Goal: Task Accomplishment & Management: Manage account settings

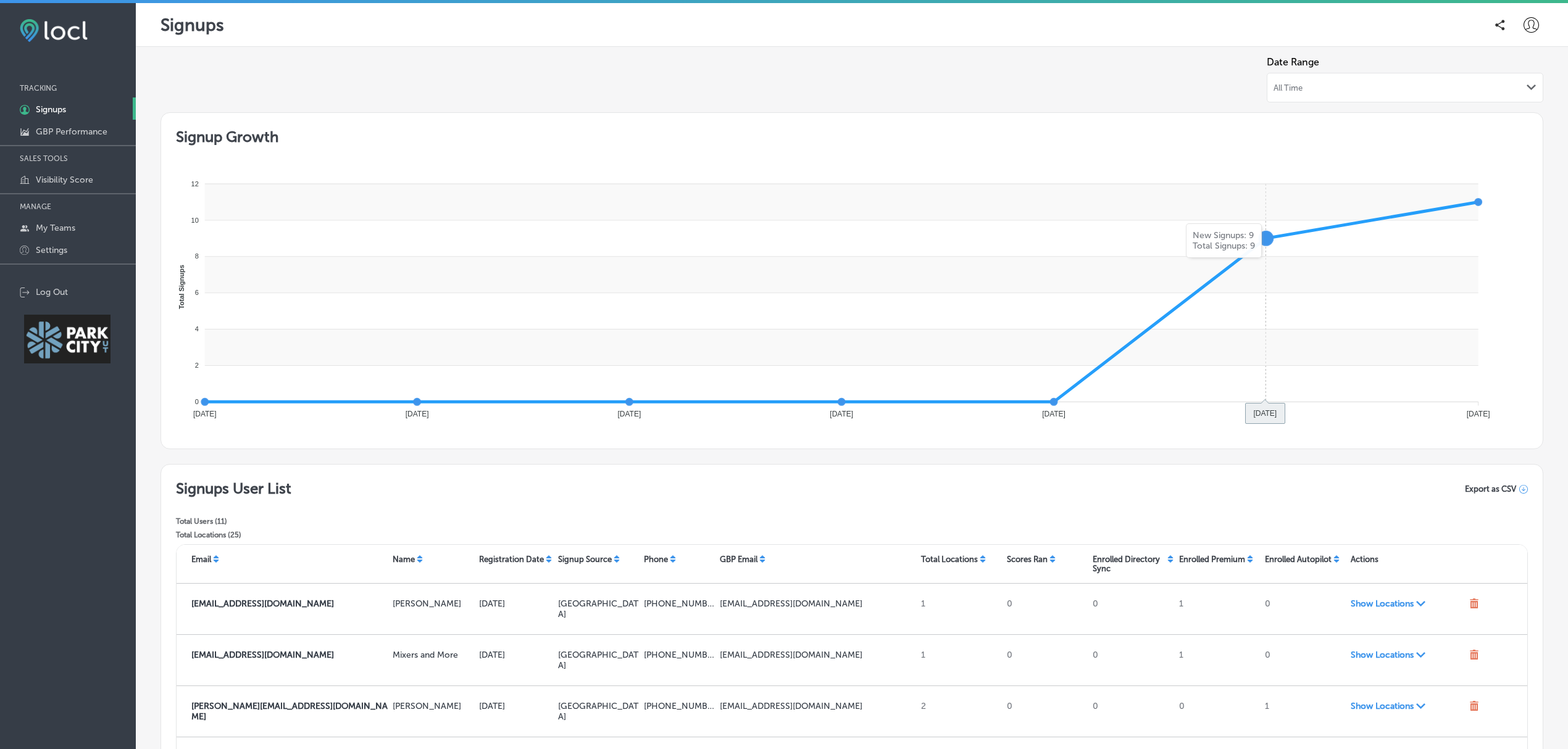
scroll to position [77, 0]
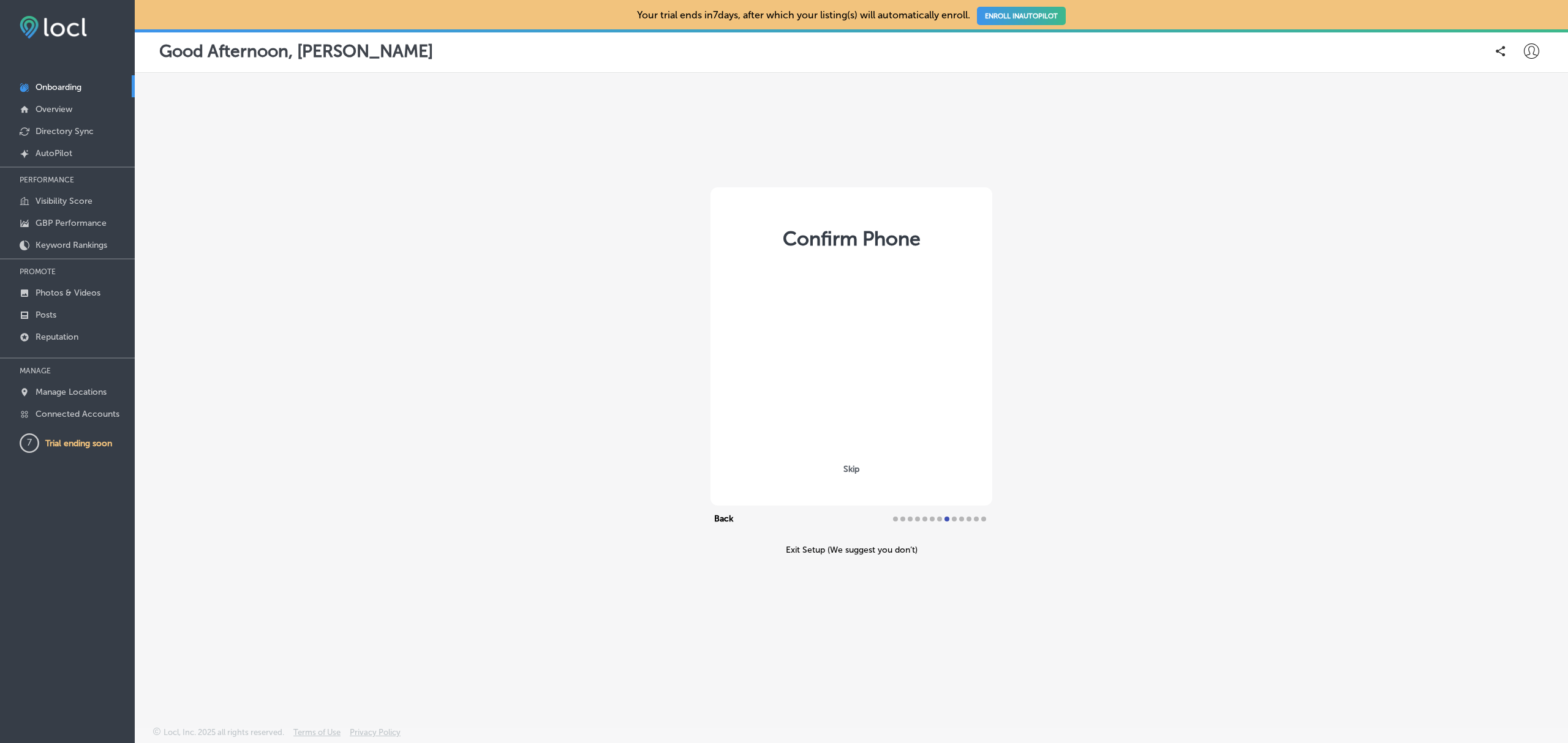
select select "US"
type input "+1 503 303 5666"
click at [64, 392] on p "Manage Locations" at bounding box center [71, 392] width 71 height 10
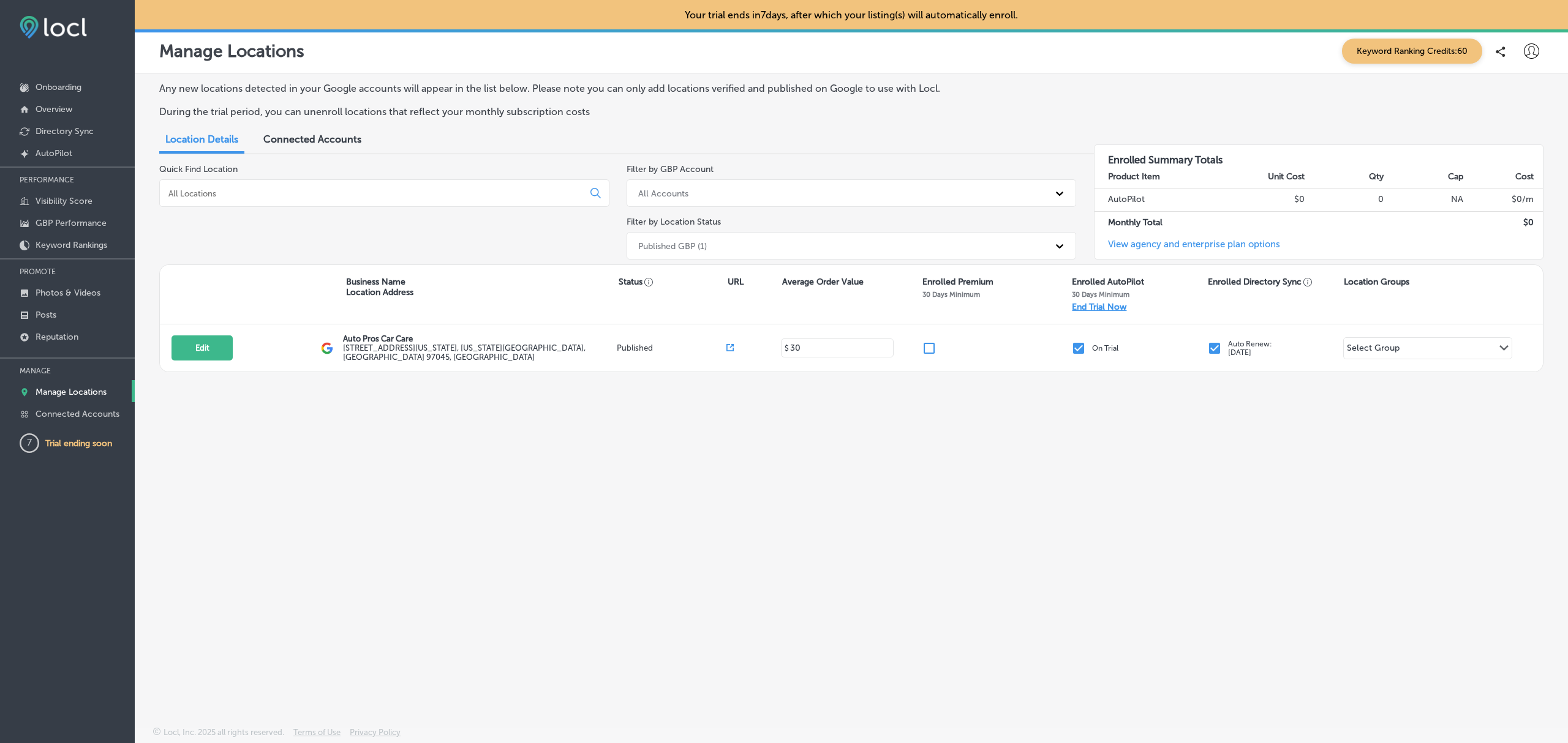
click at [1098, 308] on p "End Trial Now" at bounding box center [1098, 307] width 55 height 10
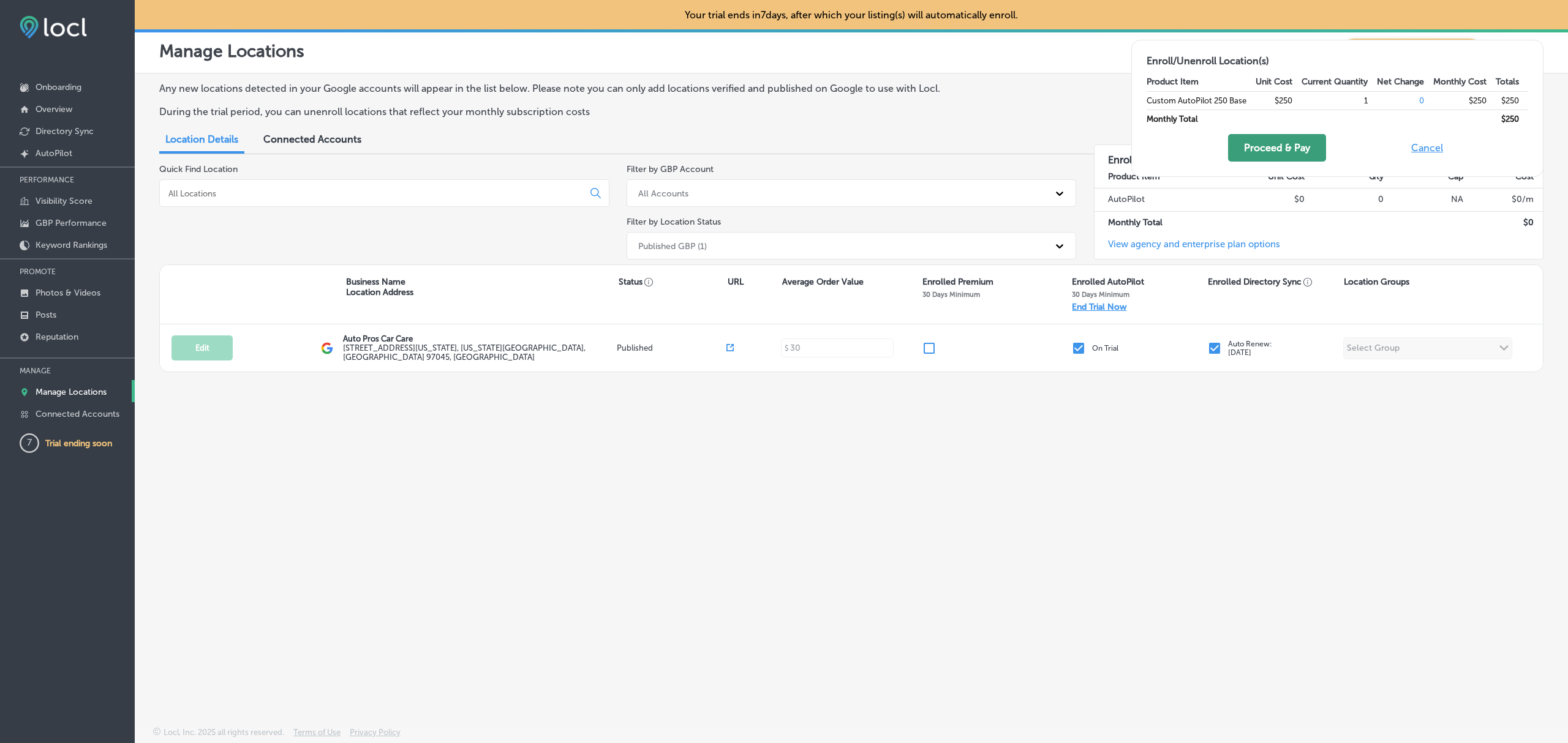
click at [1289, 148] on button "Proceed & Pay" at bounding box center [1277, 148] width 98 height 28
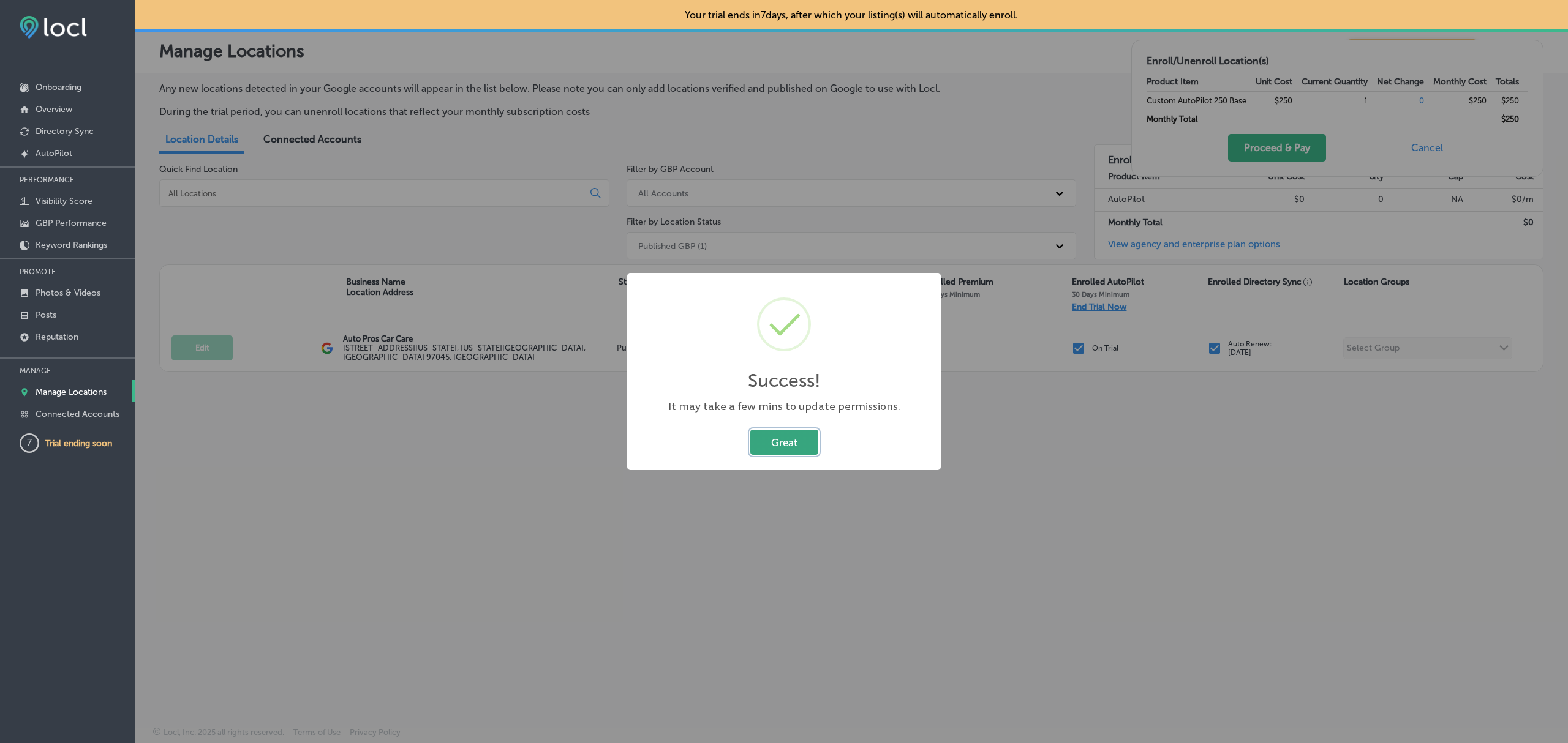
click at [783, 441] on button "Great" at bounding box center [784, 443] width 68 height 25
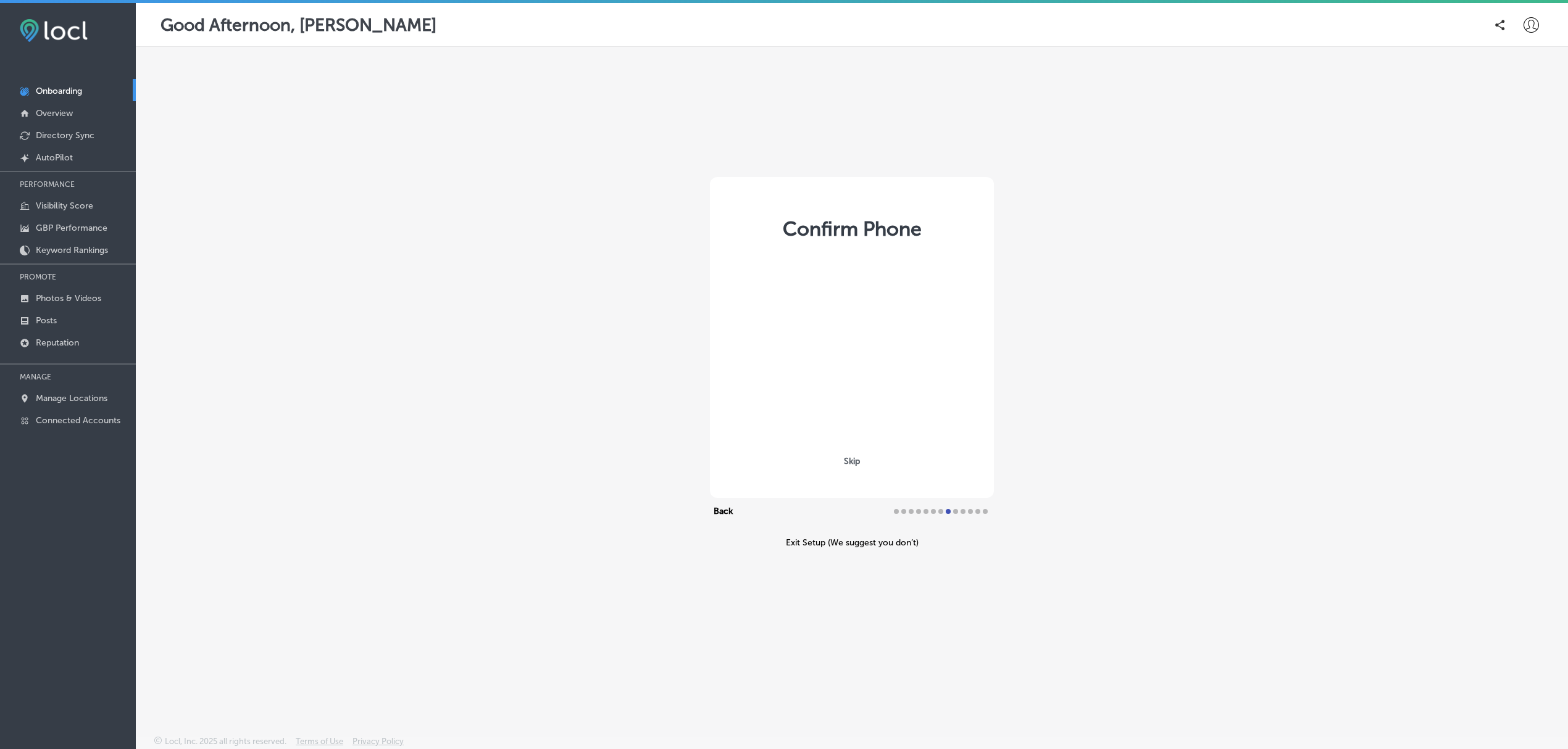
select select "US"
type input "+1 503 303 5666"
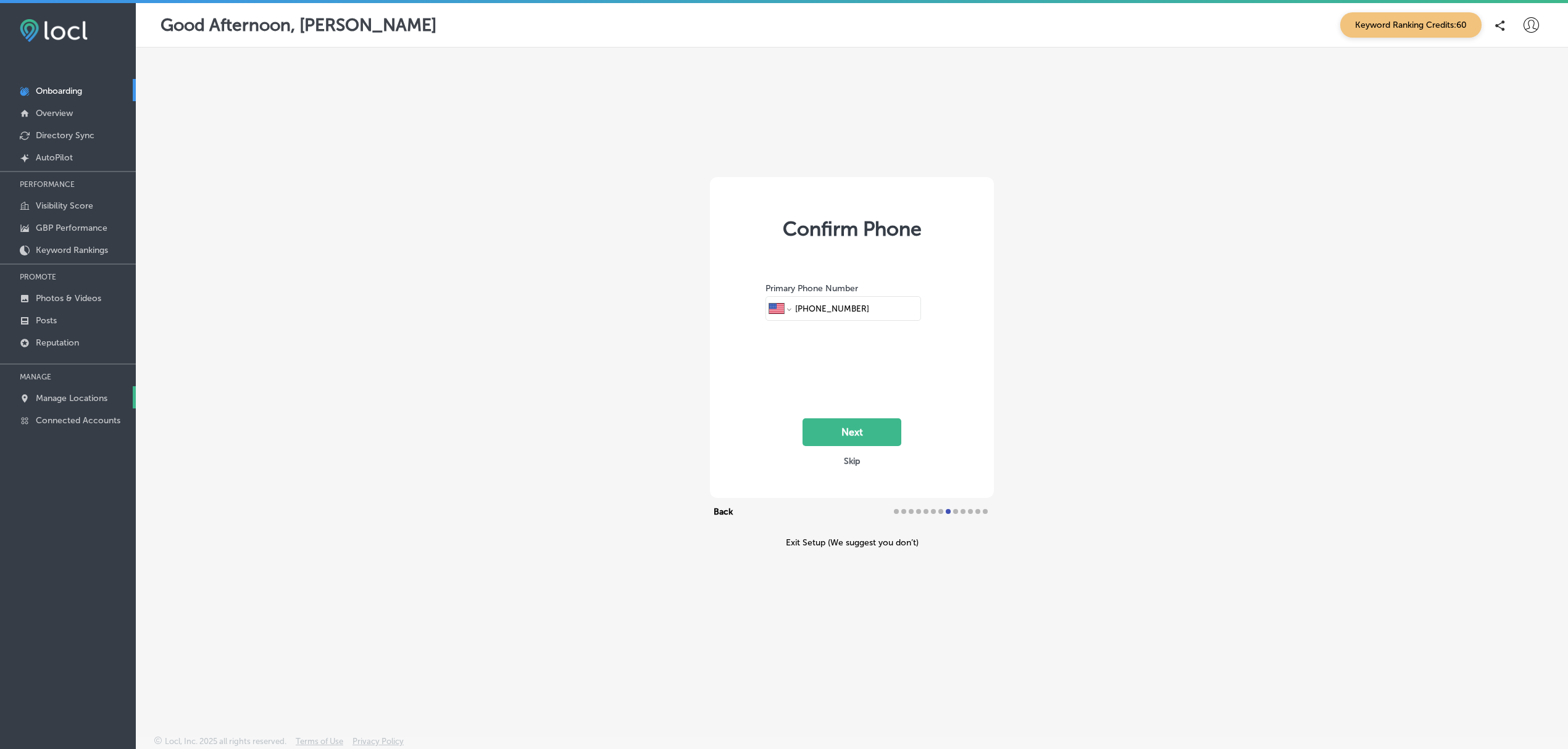
click at [84, 398] on p "Manage Locations" at bounding box center [72, 398] width 72 height 10
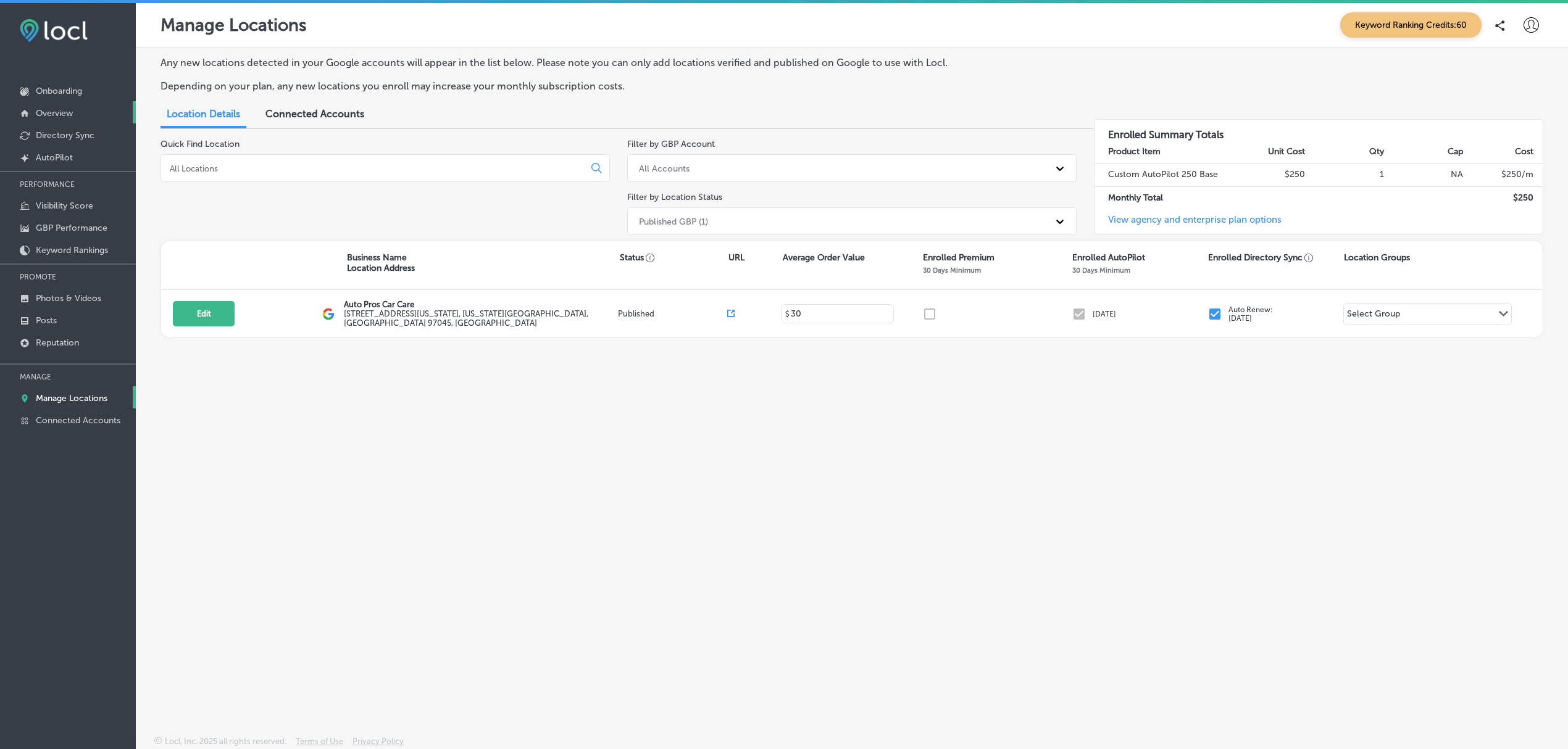
click at [73, 104] on link "Overview" at bounding box center [68, 112] width 136 height 22
click at [111, 89] on link "Overview" at bounding box center [68, 90] width 136 height 22
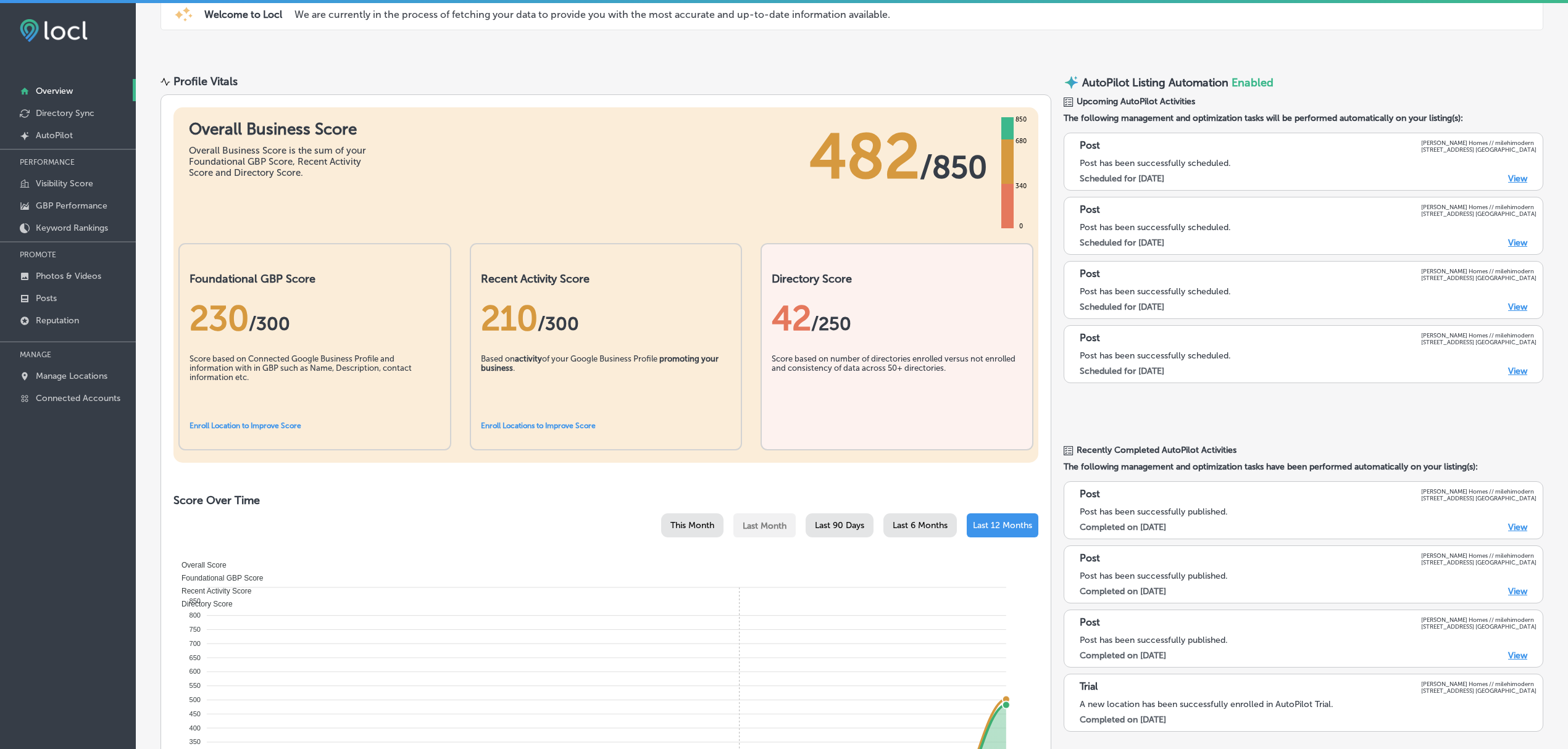
scroll to position [56, 0]
click at [68, 304] on link "Posts" at bounding box center [68, 297] width 136 height 22
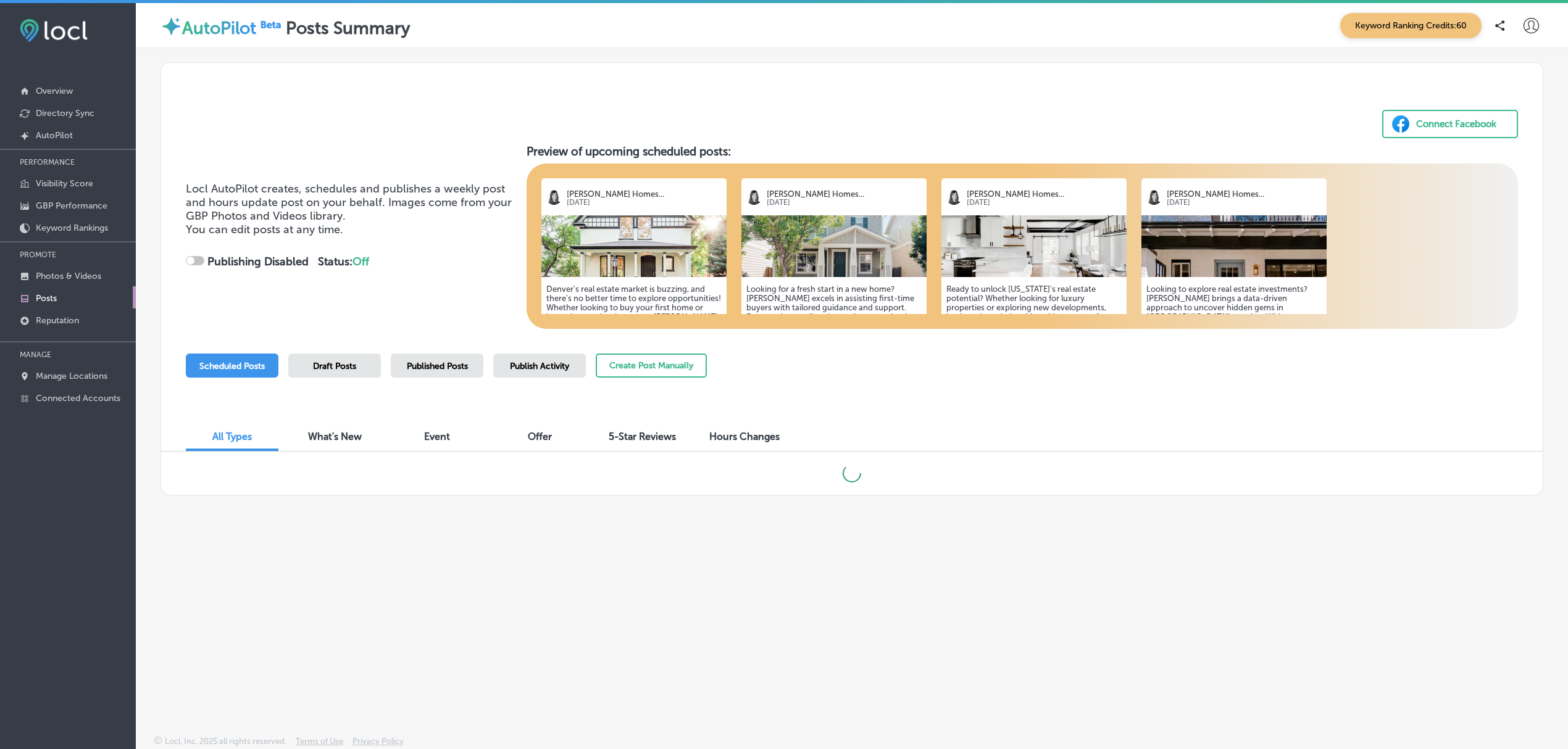
checkbox input "true"
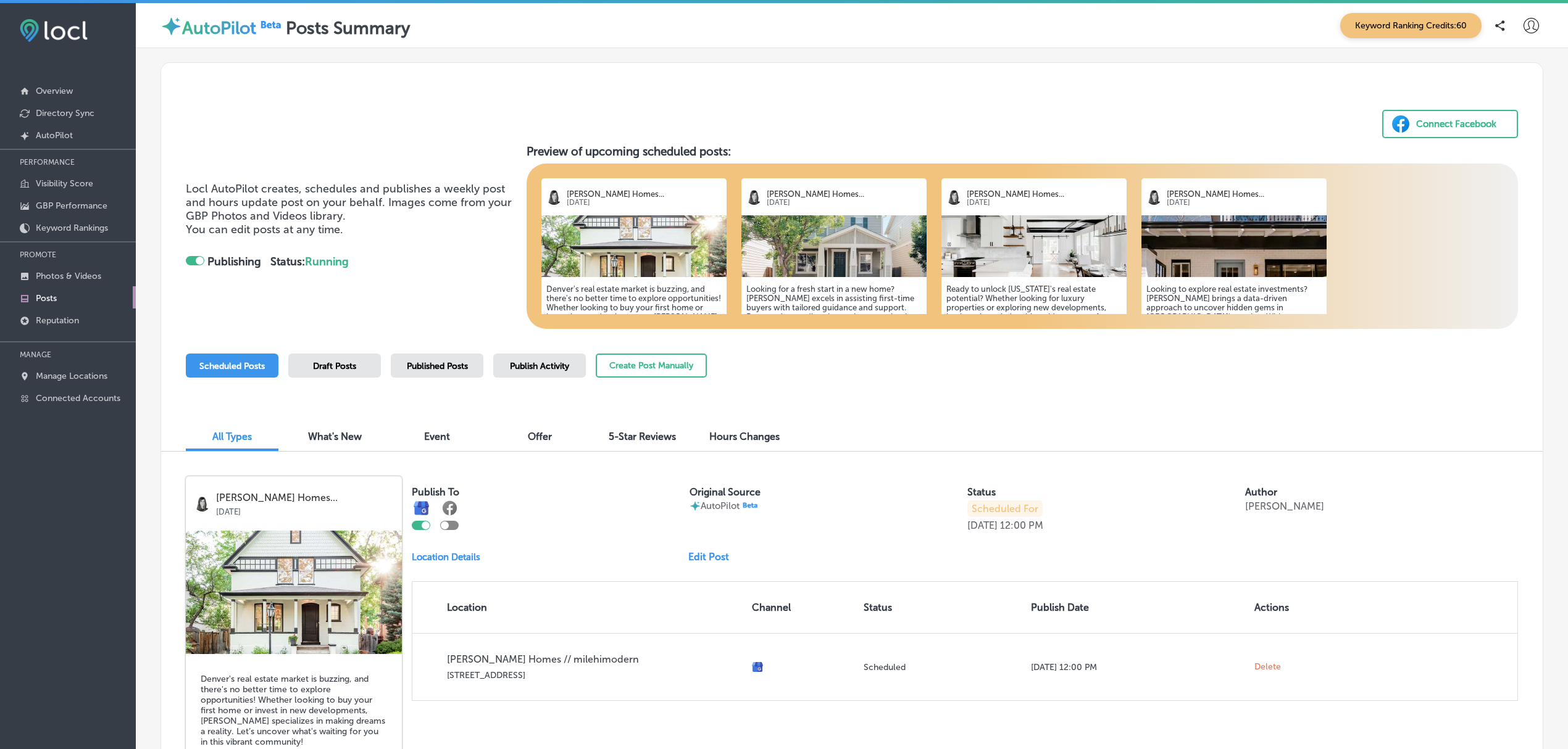
click at [532, 363] on span "Publish Activity" at bounding box center [540, 366] width 59 height 10
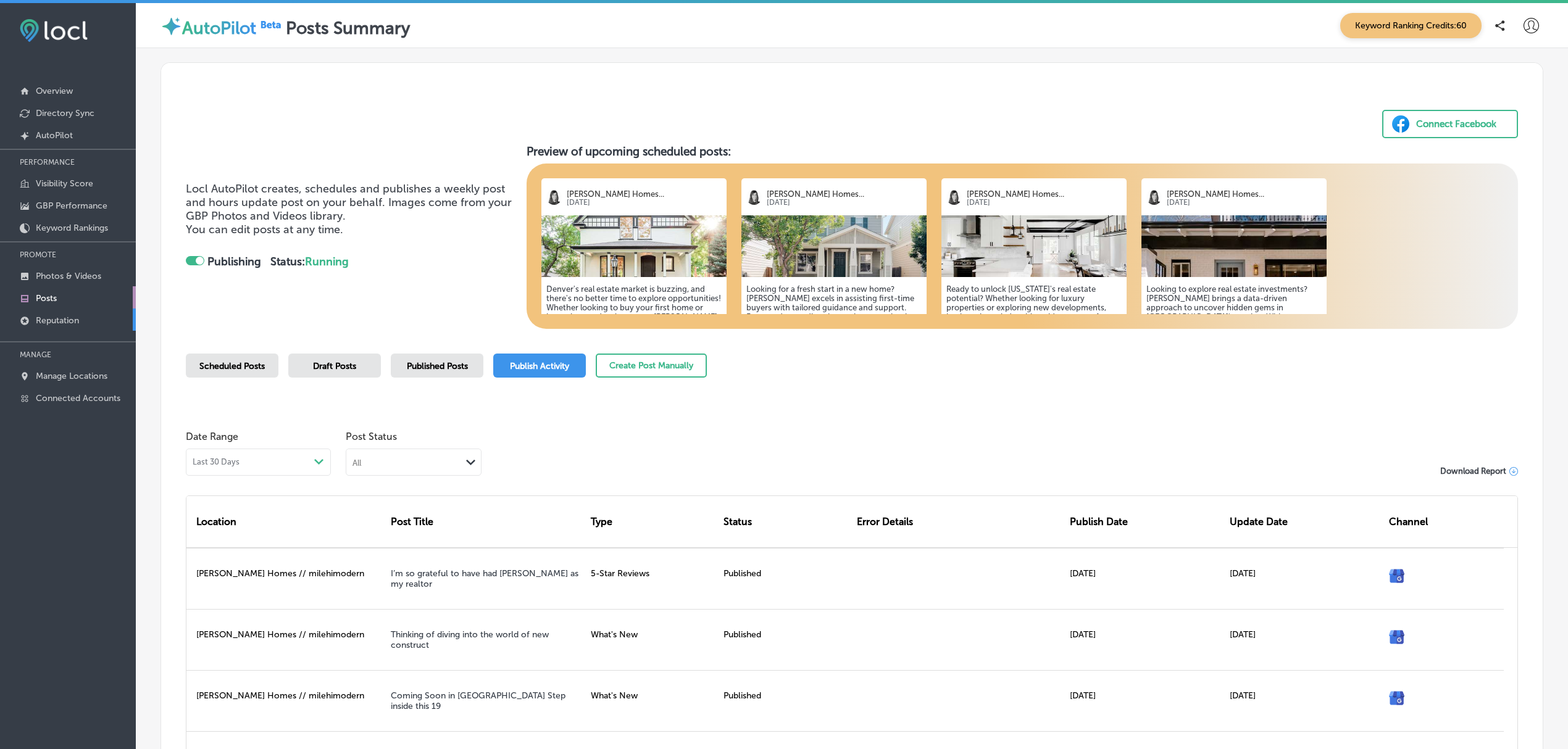
click at [69, 320] on p "Reputation" at bounding box center [57, 320] width 43 height 10
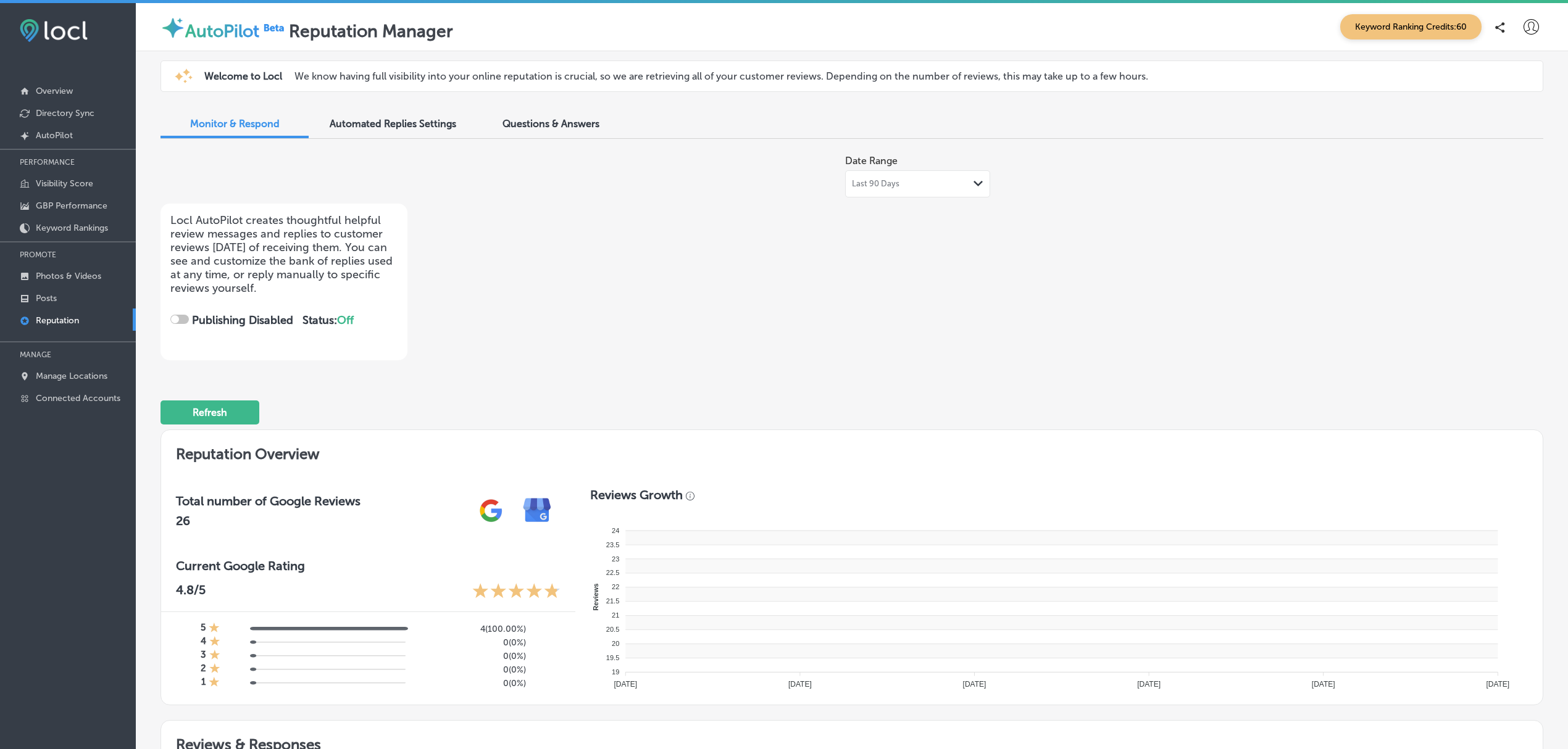
checkbox input "true"
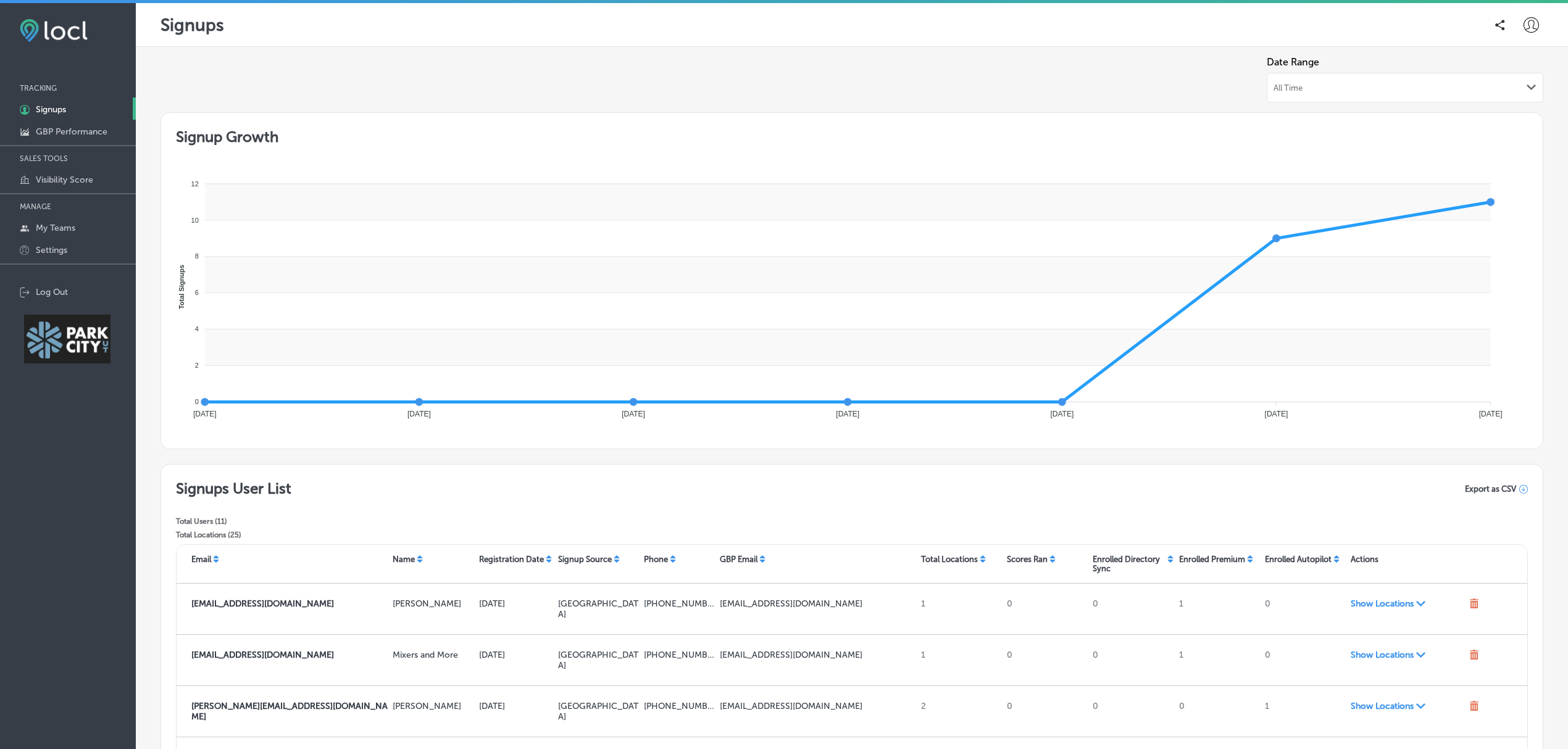
scroll to position [215, 0]
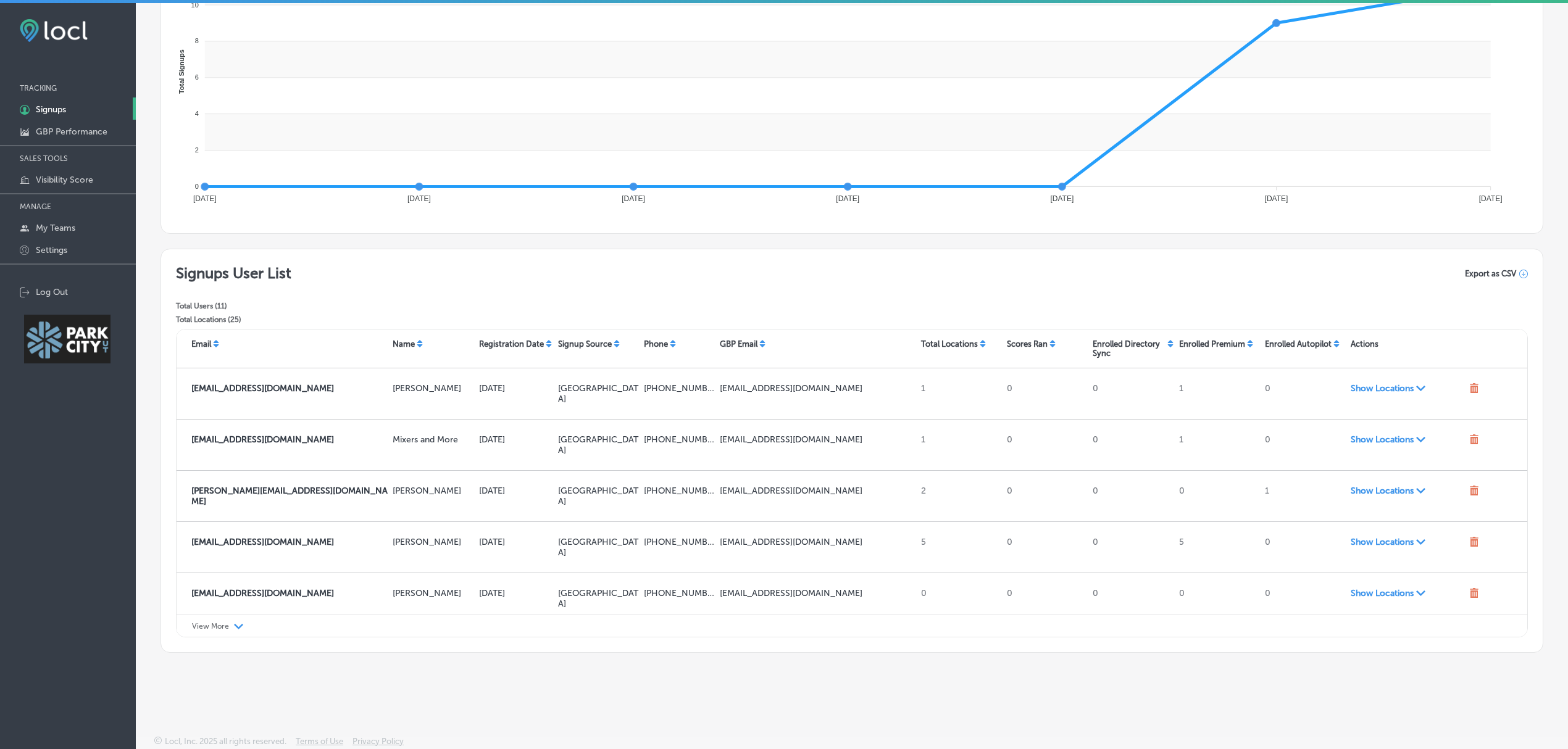
click at [1472, 275] on span "Export as CSV" at bounding box center [1491, 274] width 51 height 10
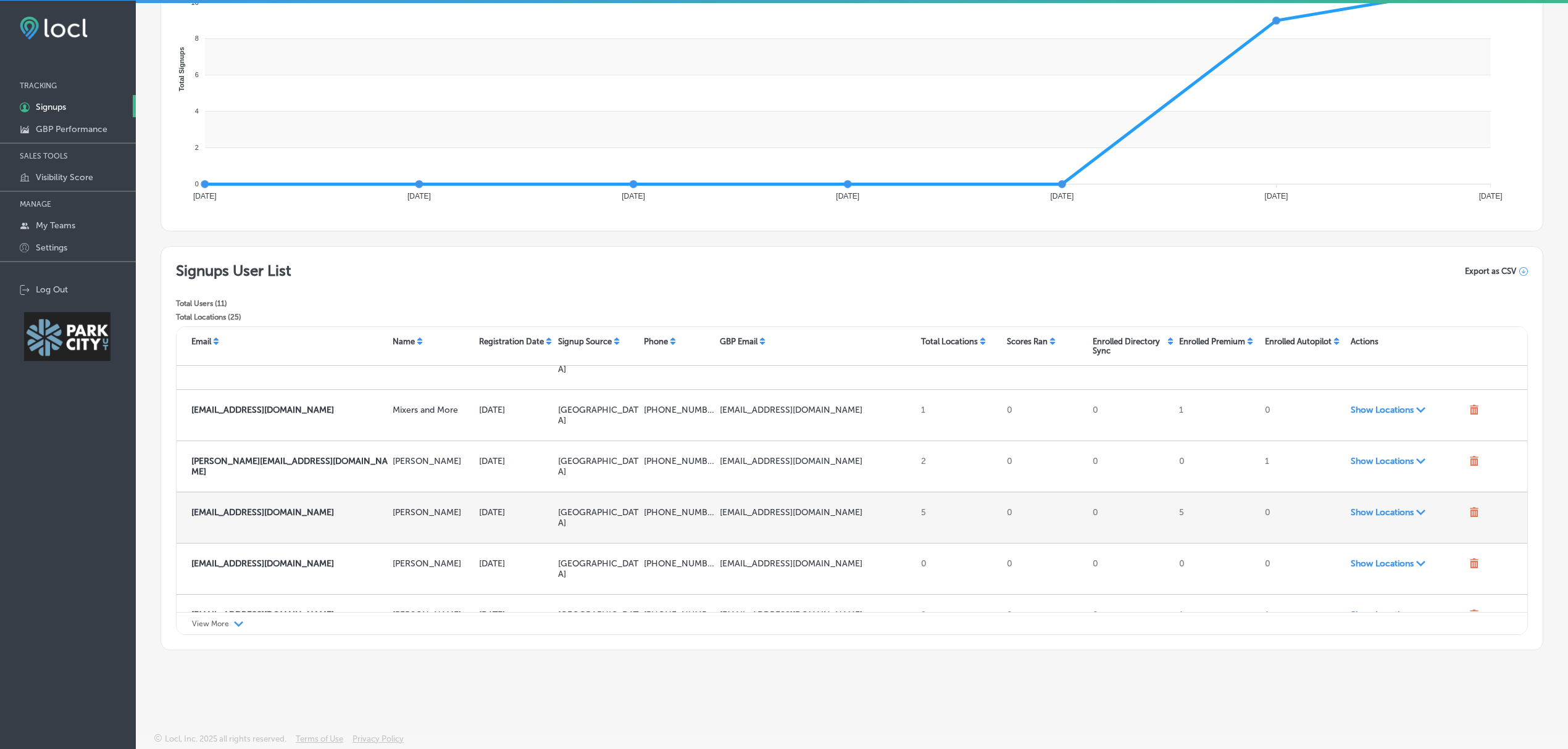
scroll to position [0, 0]
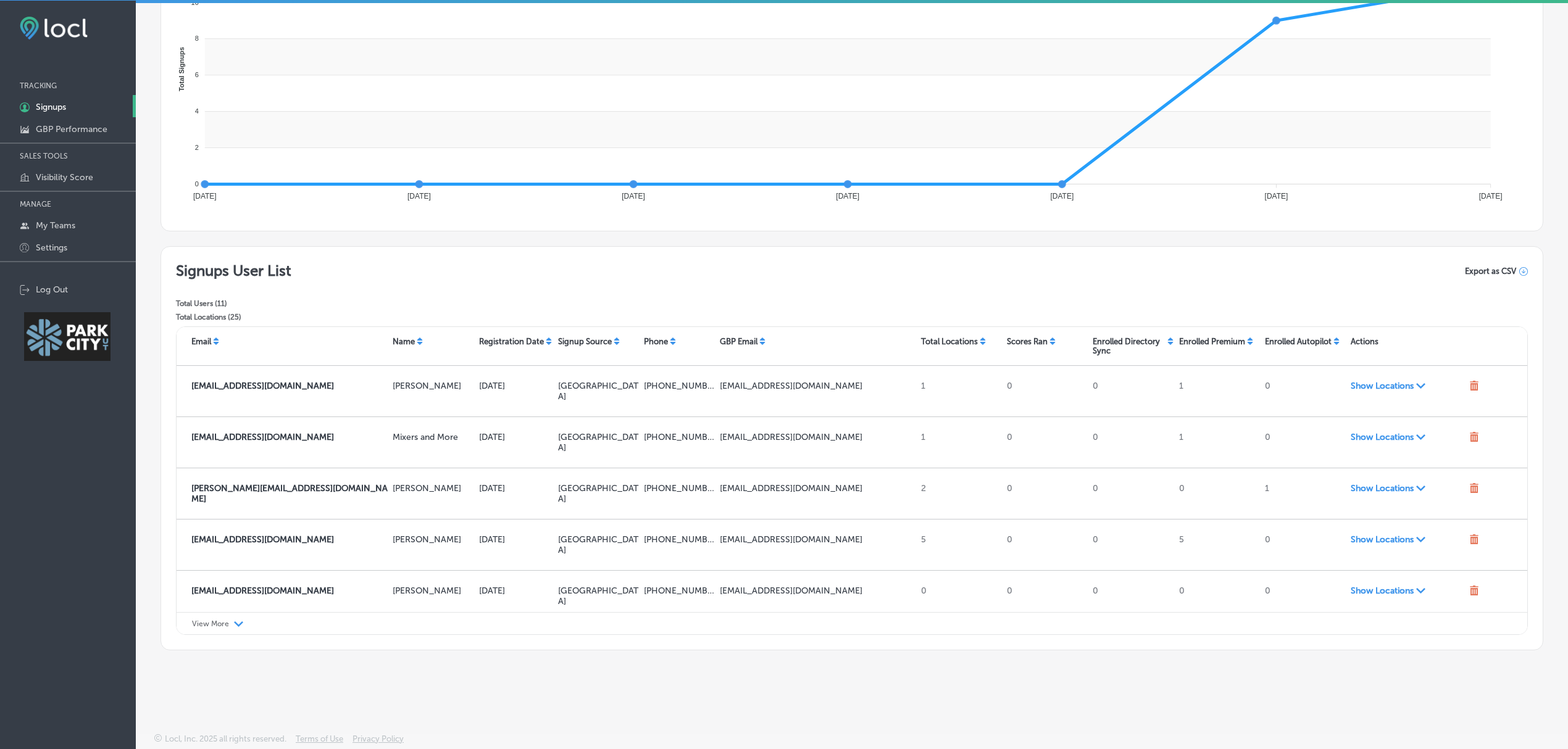
click at [209, 628] on div "View More Path Created with Sketch." at bounding box center [852, 623] width 1351 height 23
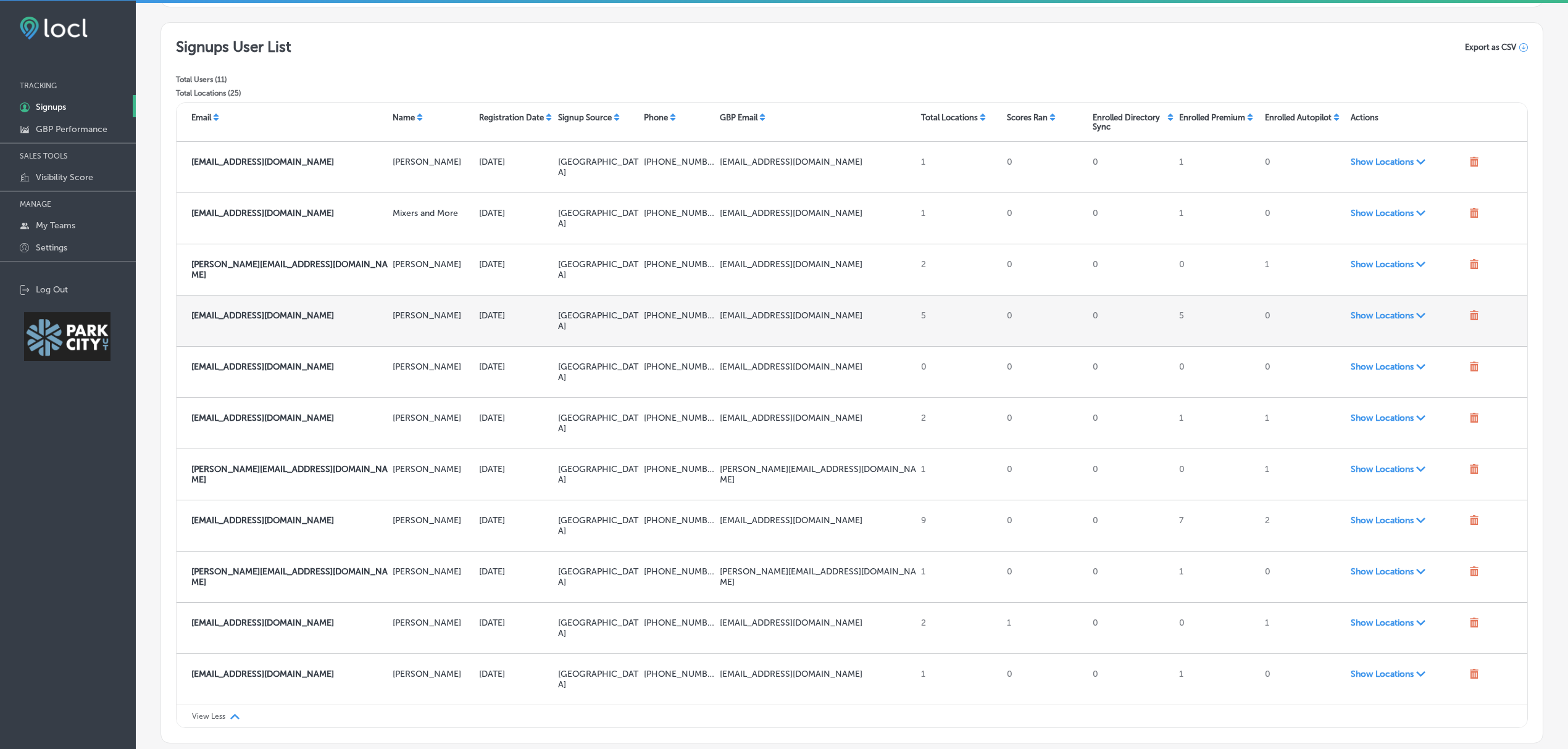
scroll to position [440, 0]
click at [206, 310] on strong "[EMAIL_ADDRESS][DOMAIN_NAME]" at bounding box center [262, 315] width 143 height 10
click at [300, 305] on div "[EMAIL_ADDRESS][DOMAIN_NAME]" at bounding box center [287, 320] width 202 height 31
click at [275, 310] on strong "[EMAIL_ADDRESS][DOMAIN_NAME]" at bounding box center [262, 315] width 143 height 10
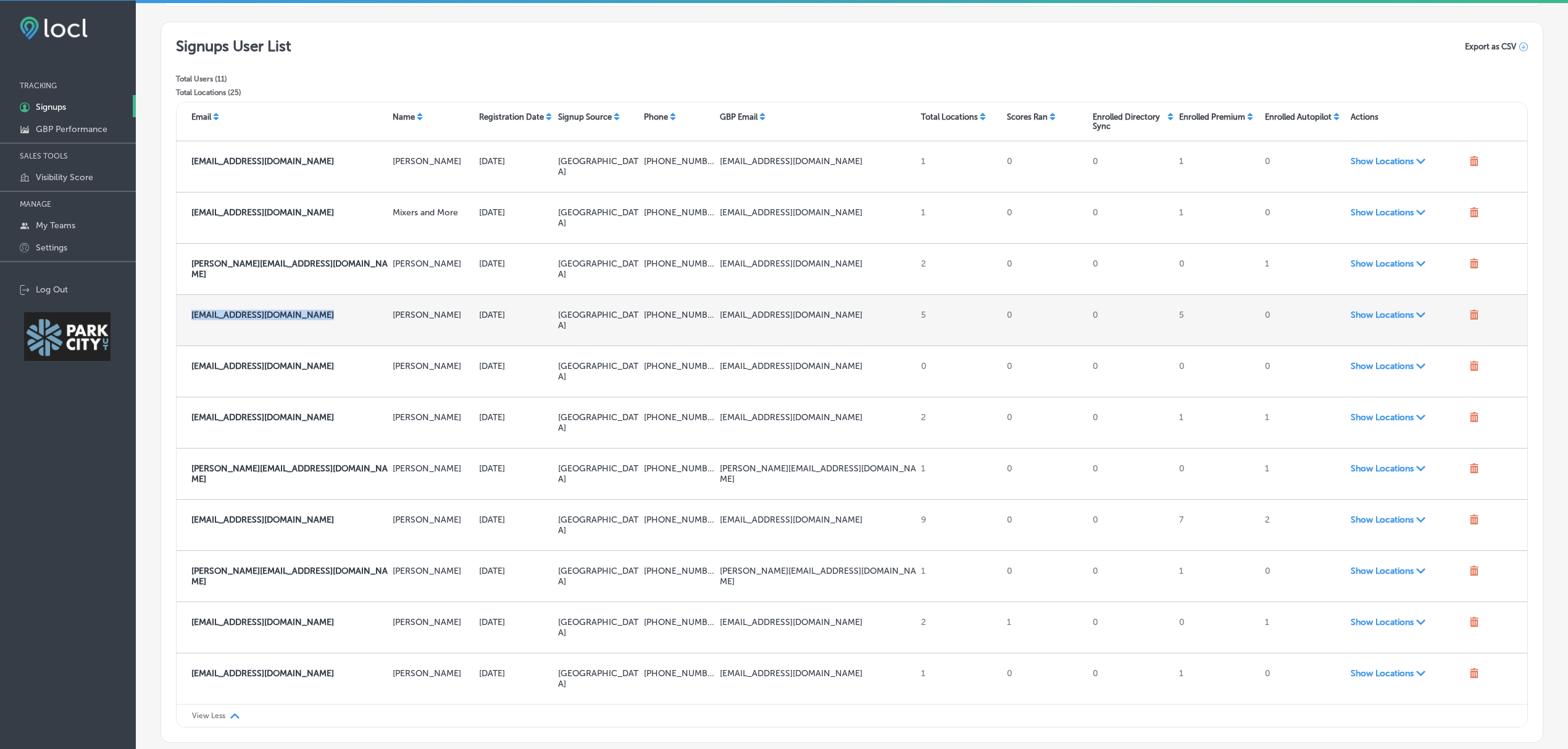
click at [275, 310] on strong "[EMAIL_ADDRESS][DOMAIN_NAME]" at bounding box center [262, 315] width 143 height 10
copy strong "[EMAIL_ADDRESS][DOMAIN_NAME]"
